Goal: Task Accomplishment & Management: Manage account settings

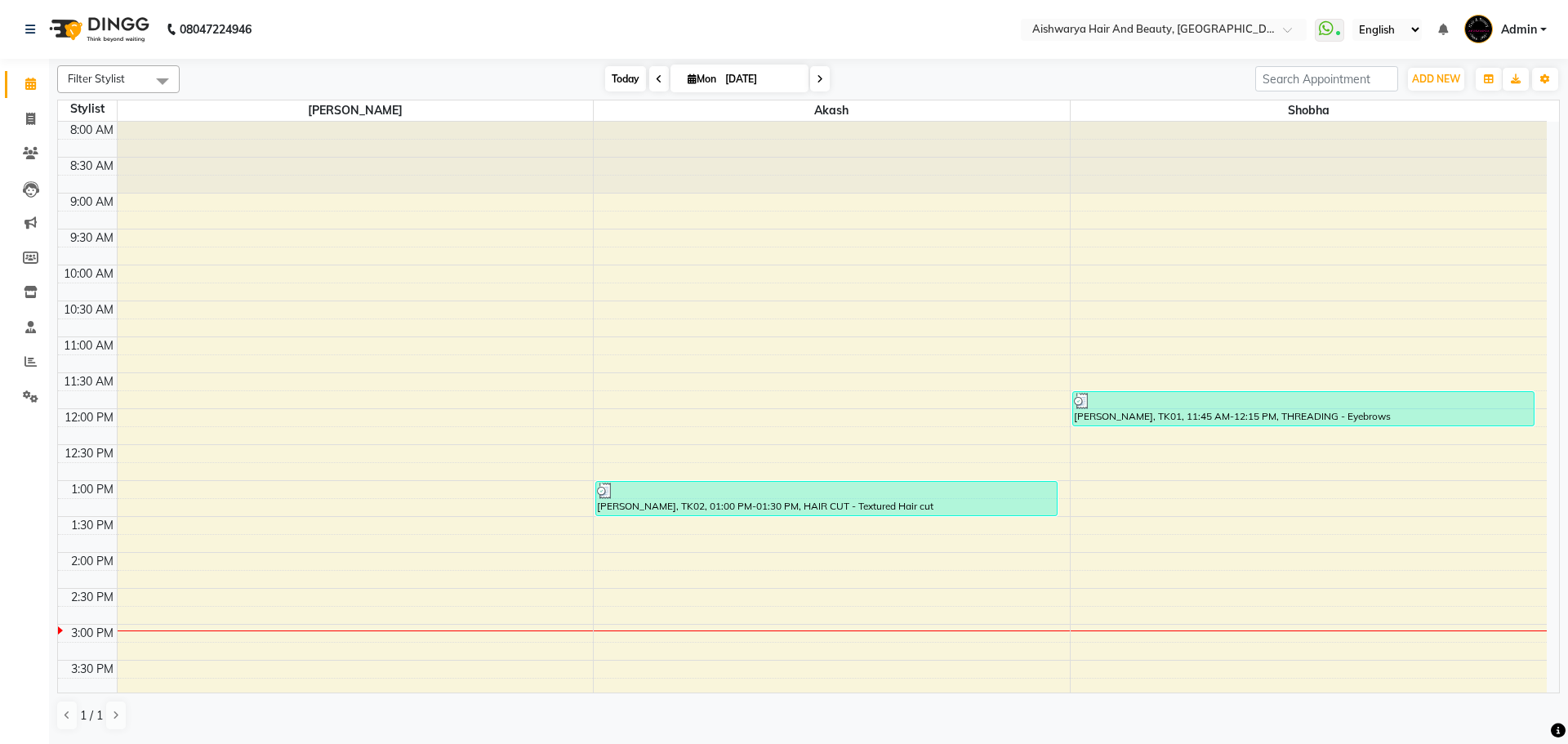
scroll to position [81, 0]
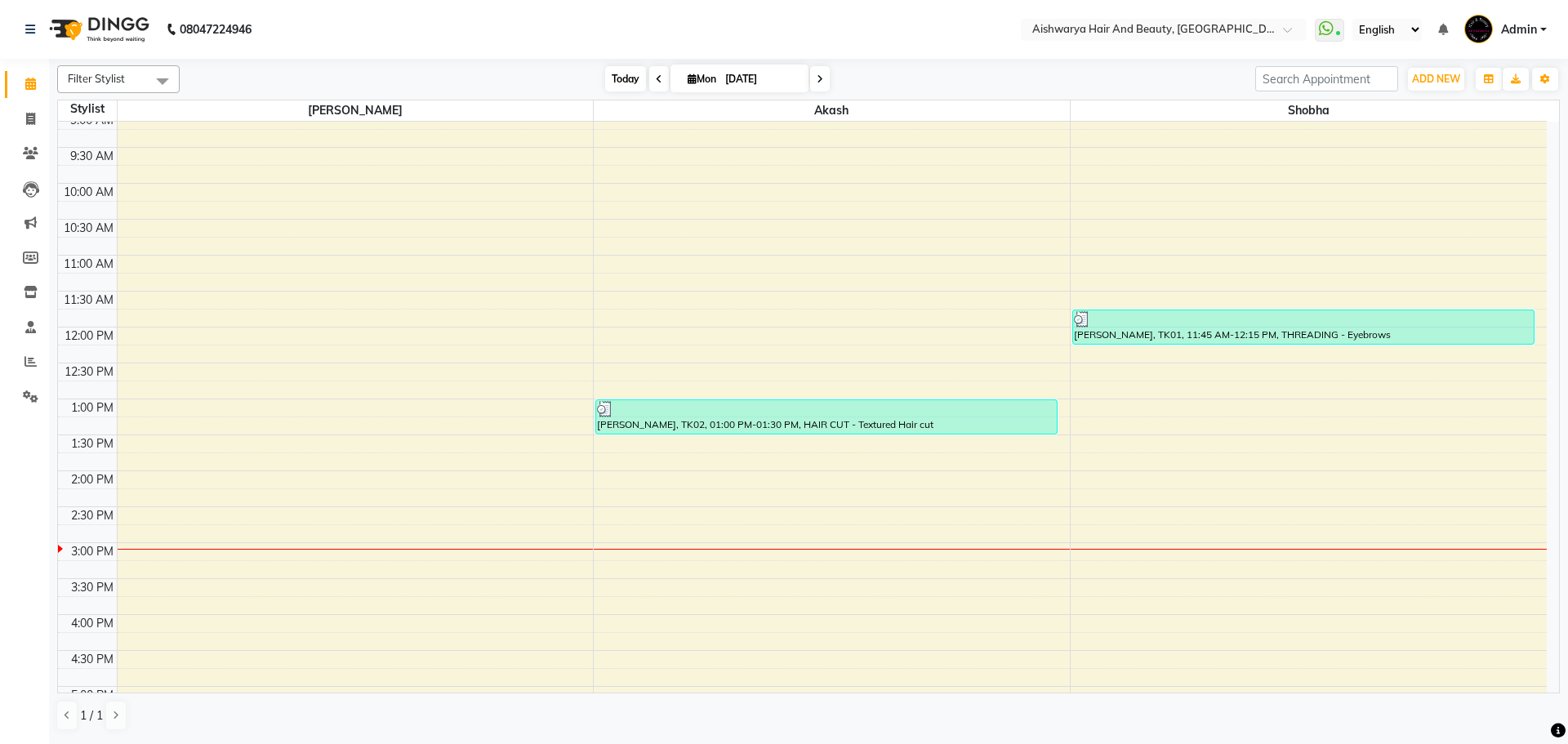
click at [617, 82] on span "Today" at bounding box center [625, 78] width 41 height 25
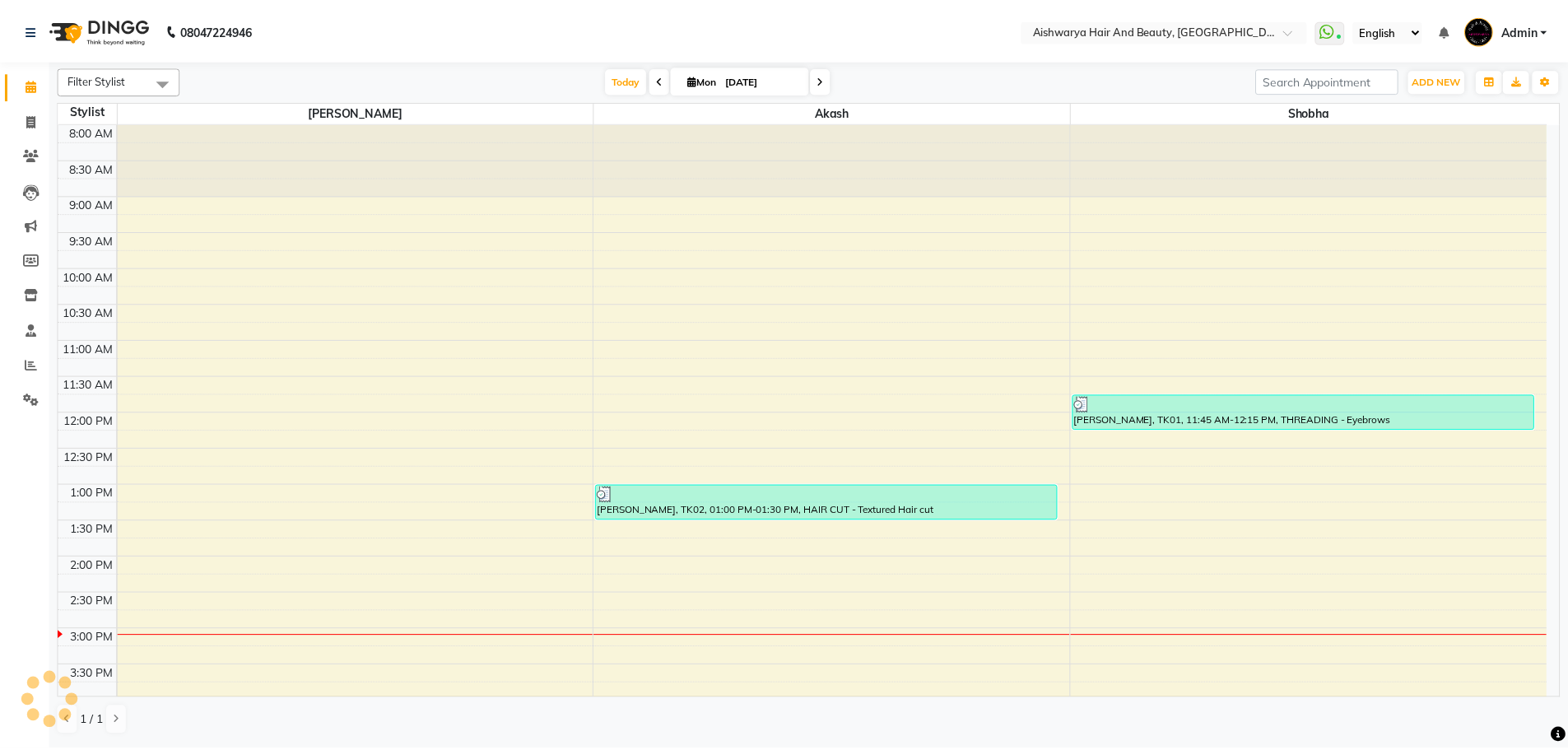
scroll to position [365, 0]
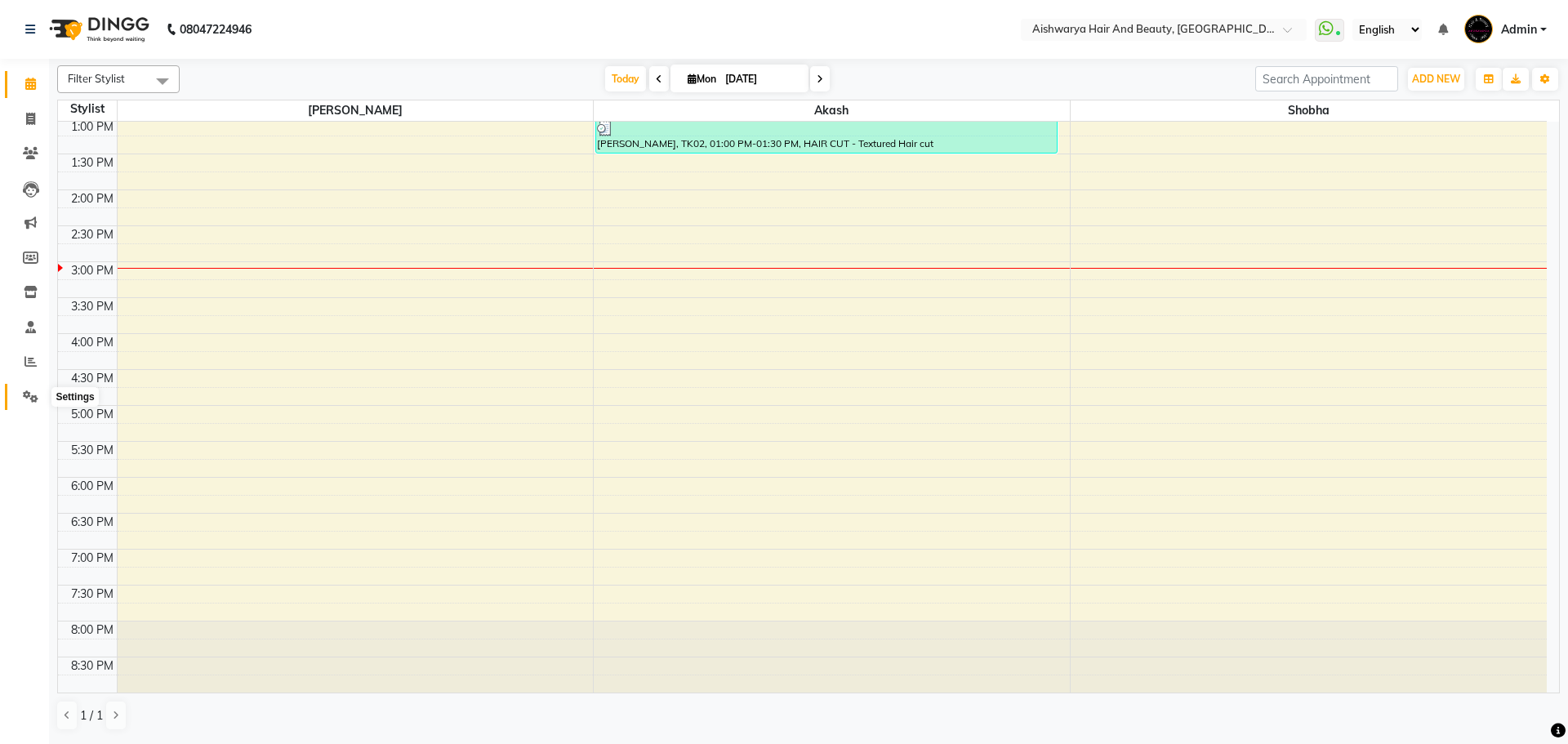
click at [32, 399] on icon at bounding box center [30, 396] width 16 height 12
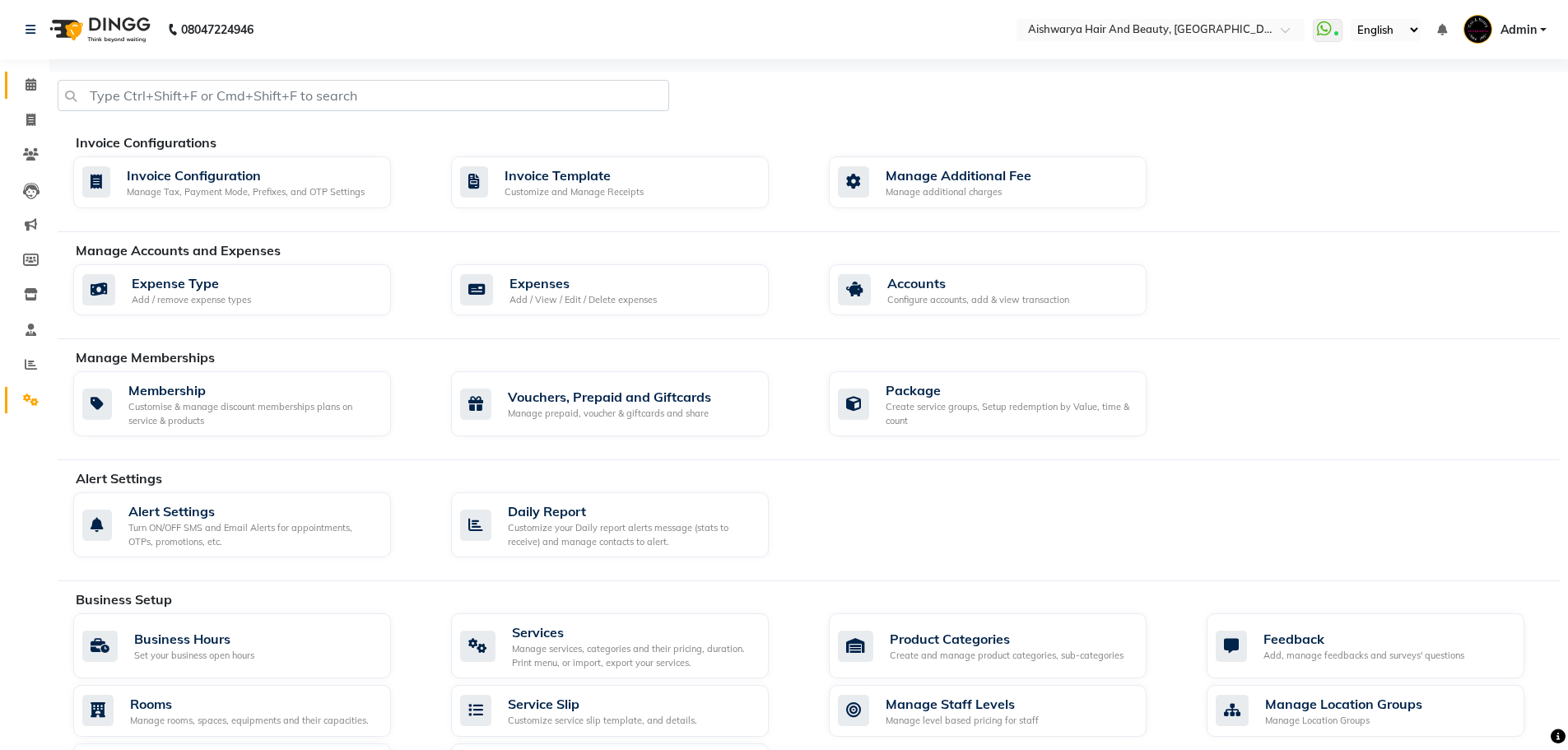
scroll to position [474, 0]
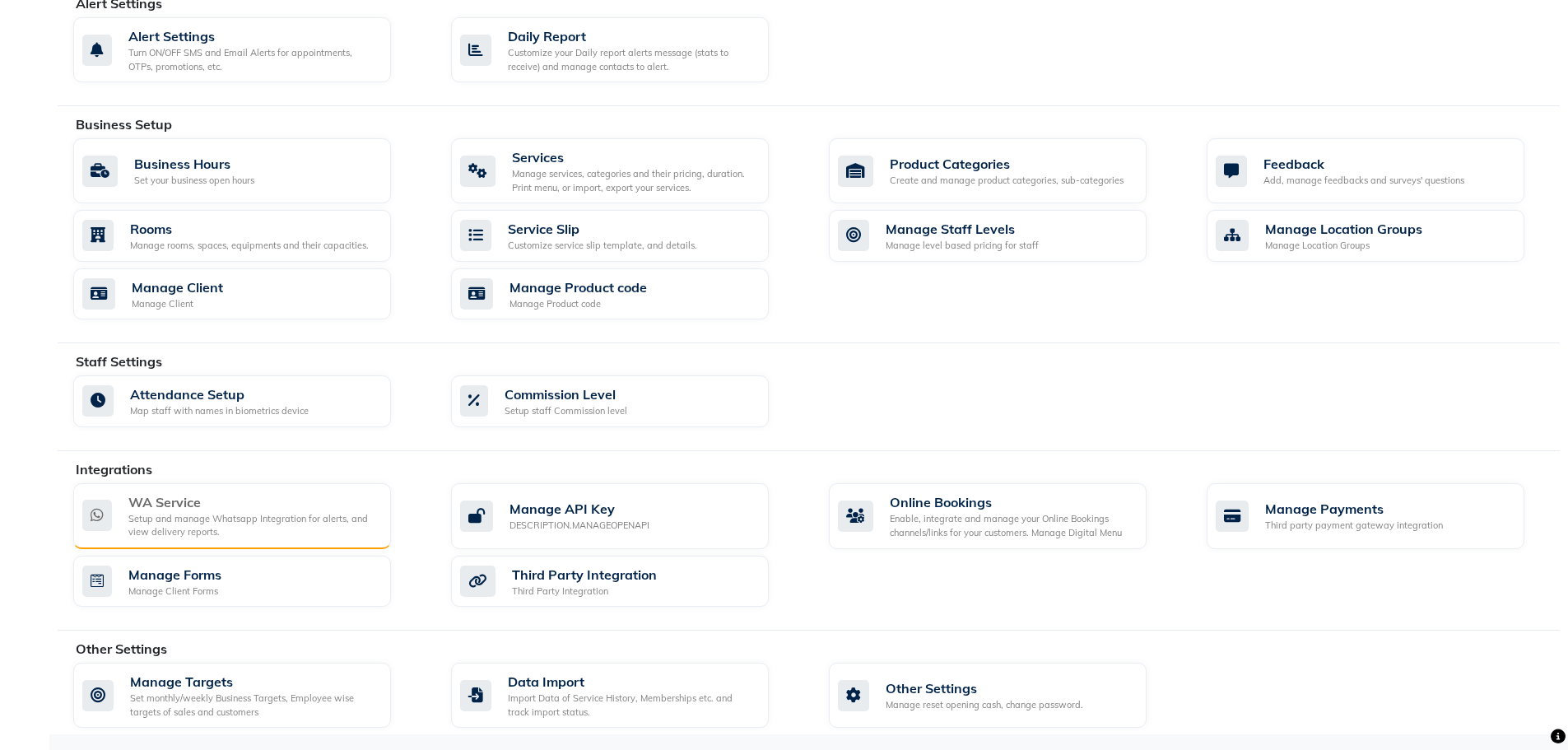
click at [273, 508] on div "WA Service" at bounding box center [253, 501] width 249 height 20
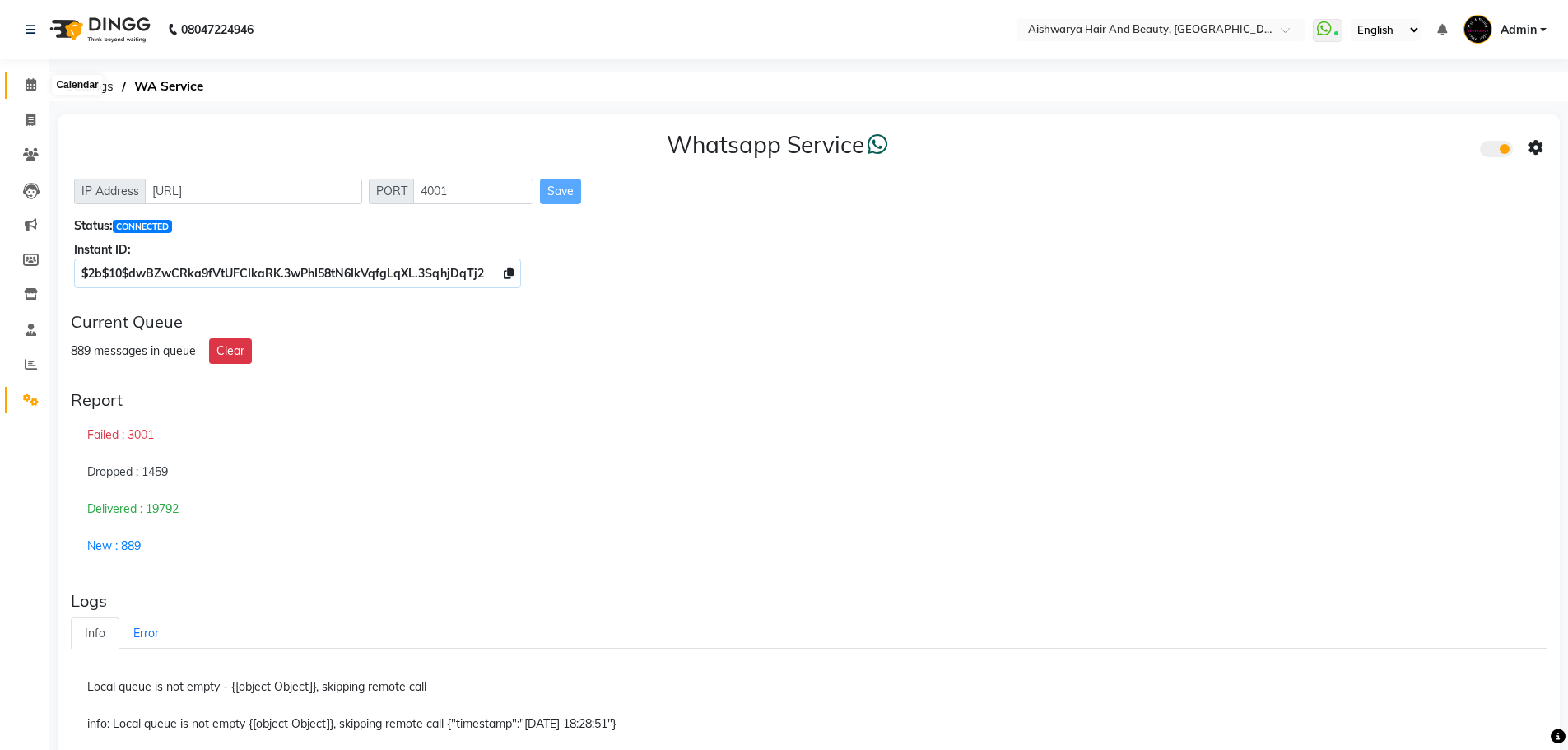
click at [29, 88] on icon at bounding box center [31, 85] width 10 height 12
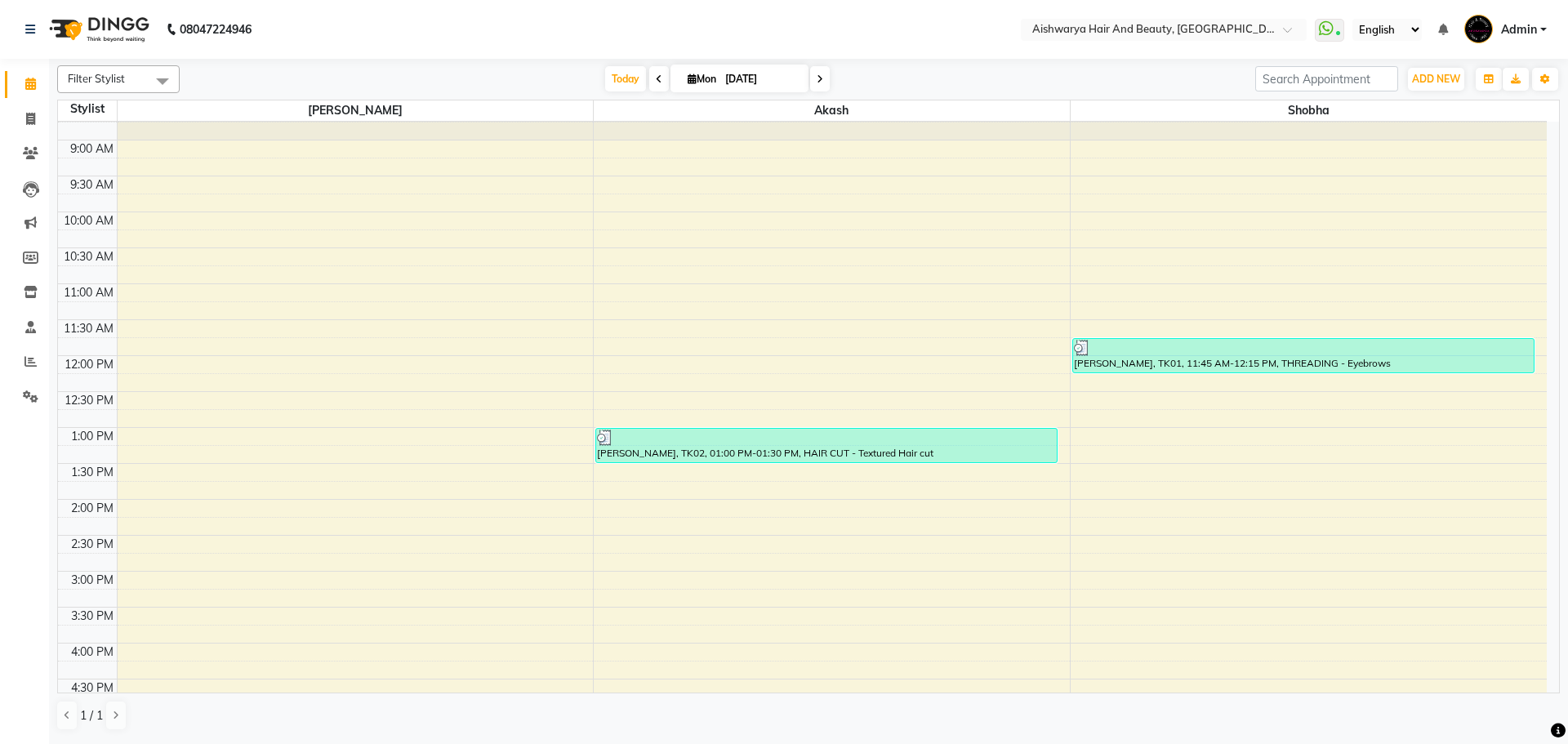
scroll to position [81, 0]
